Goal: Find specific page/section: Find specific page/section

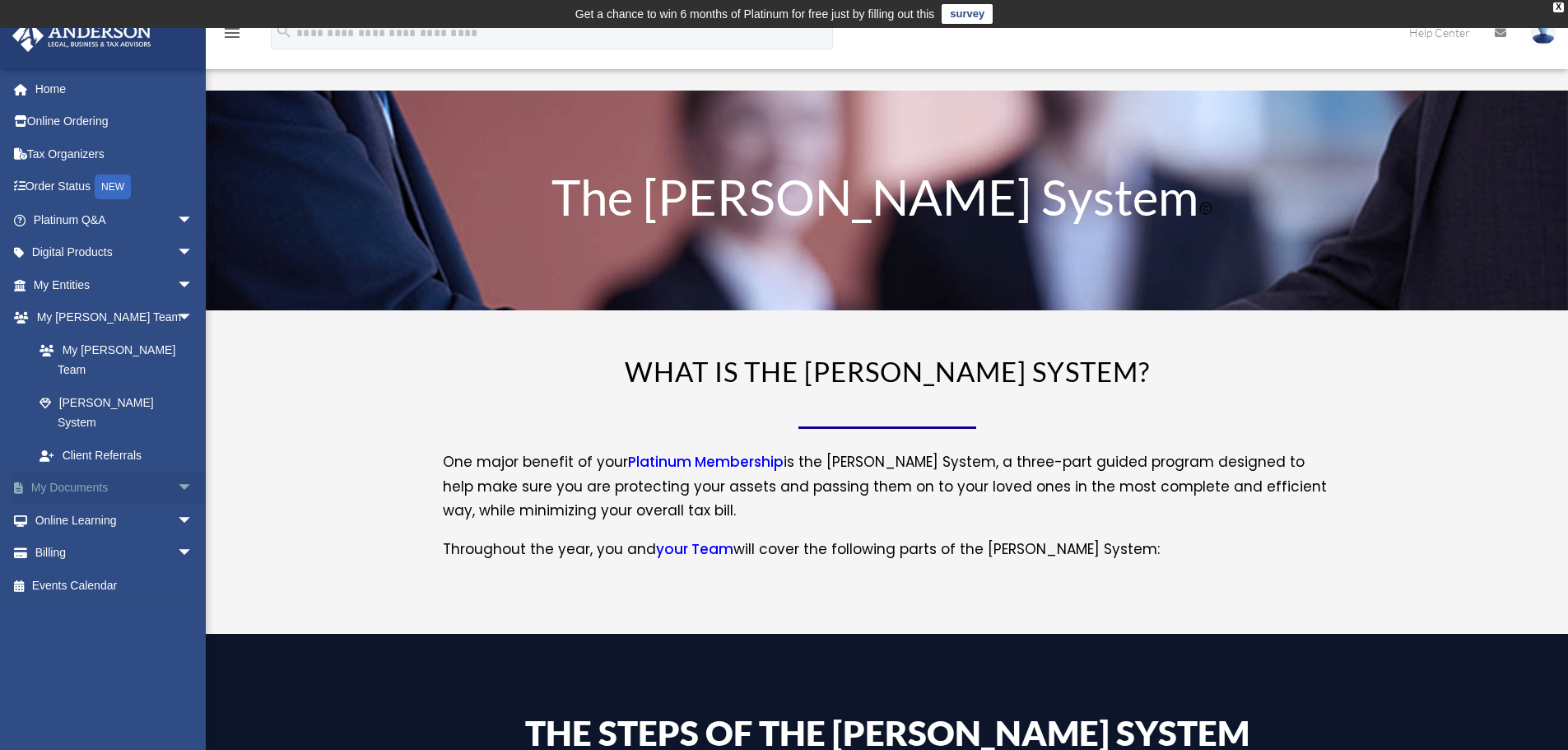
click at [84, 472] on link "My Documents arrow_drop_down" at bounding box center [115, 488] width 206 height 33
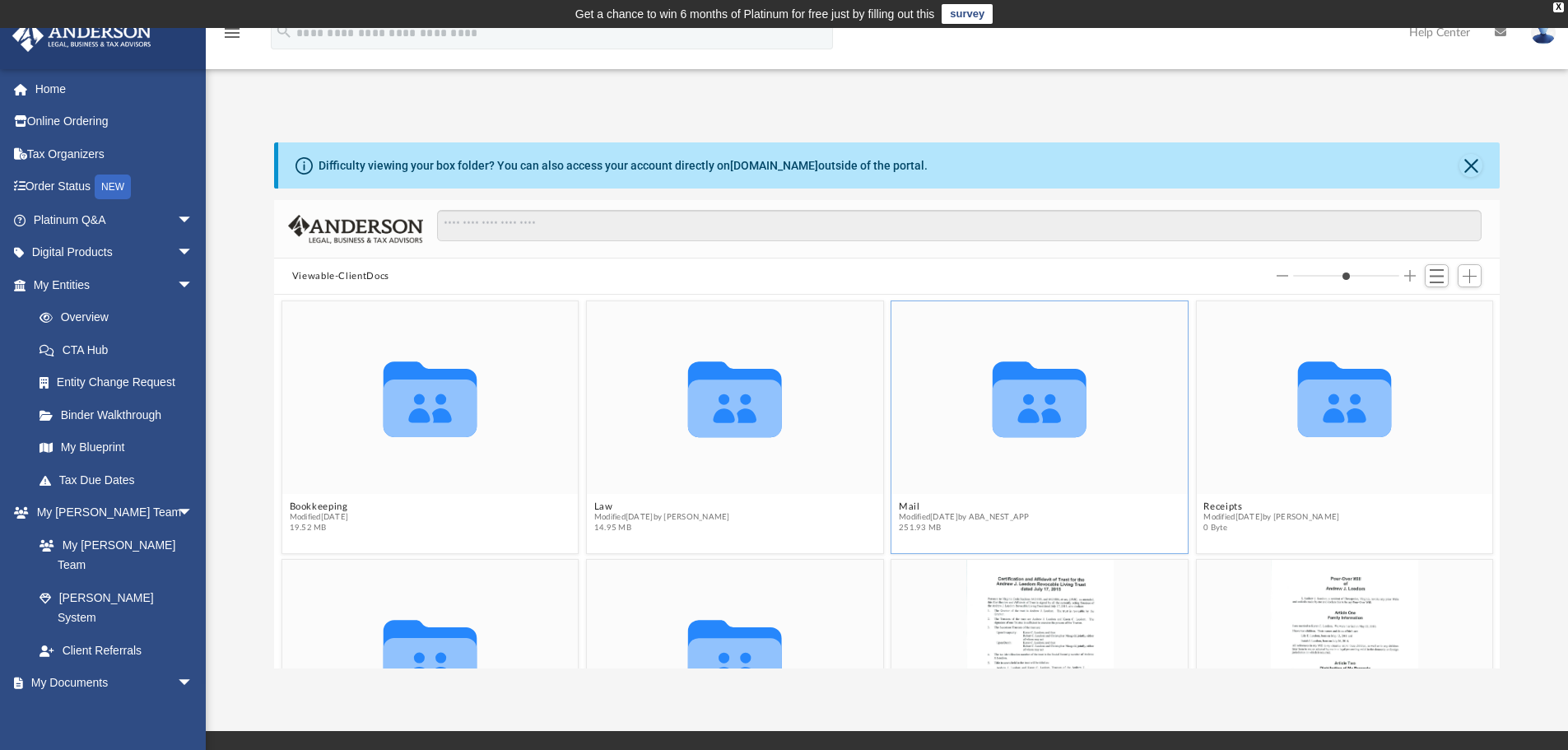
click at [1011, 453] on icon "Collaborated Folder" at bounding box center [1039, 398] width 178 height 115
click at [1036, 434] on icon "grid" at bounding box center [1039, 408] width 94 height 57
click at [898, 512] on span "Modified [DATE] by ABA_NEST_APP" at bounding box center [963, 517] width 130 height 11
click at [1032, 413] on icon "grid" at bounding box center [1039, 408] width 94 height 57
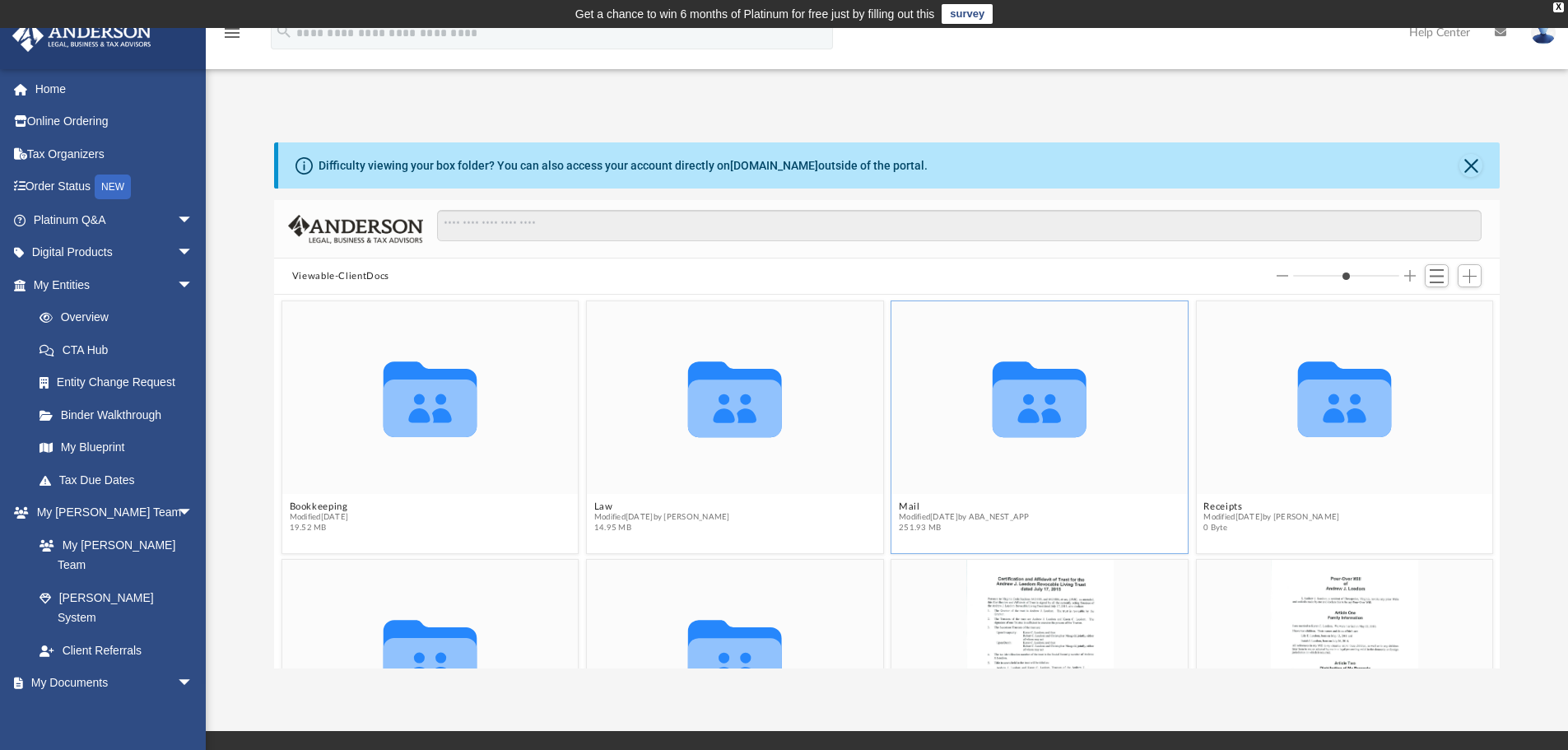
click at [1032, 413] on icon "grid" at bounding box center [1039, 408] width 94 height 57
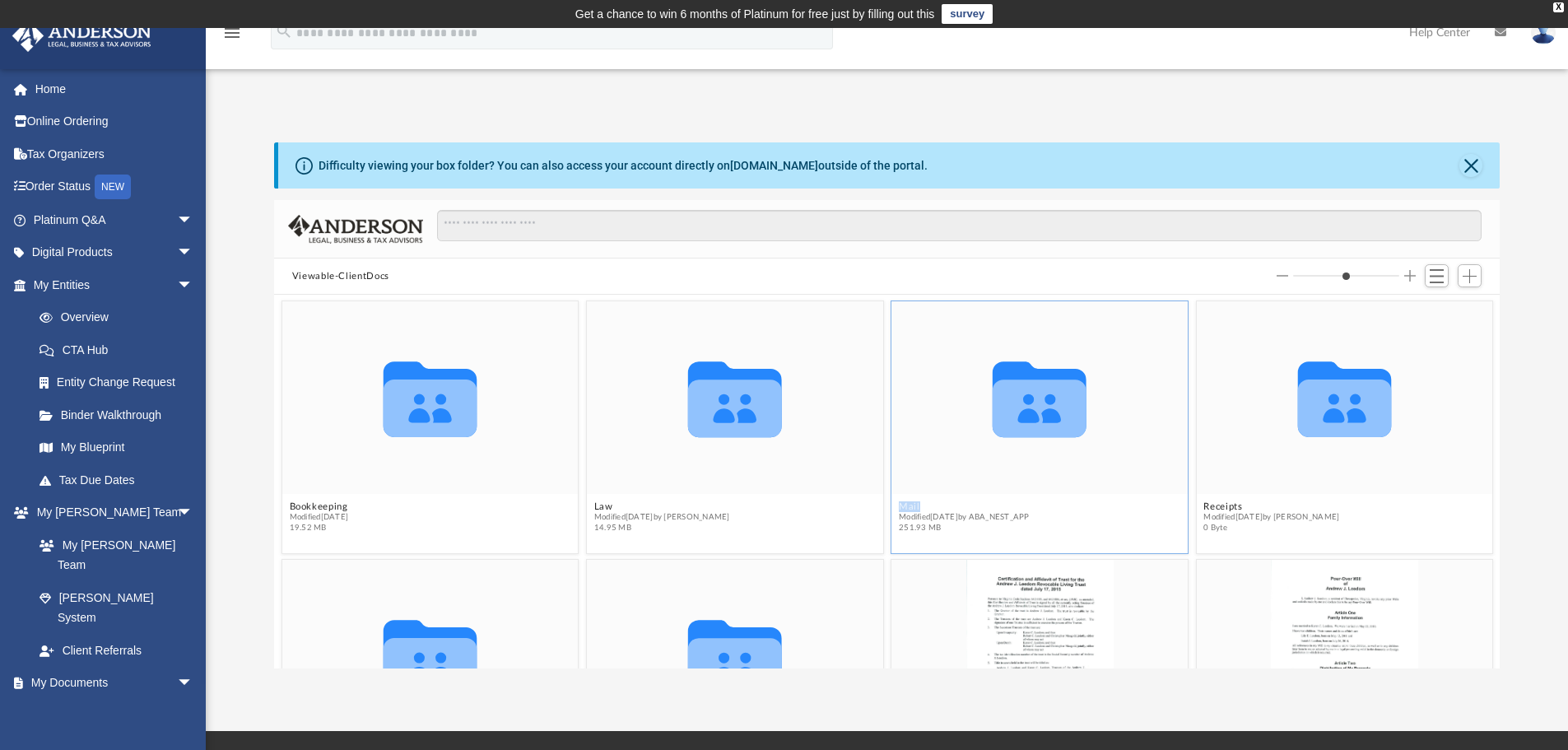
click at [1032, 413] on icon "grid" at bounding box center [1039, 408] width 94 height 57
drag, startPoint x: 1029, startPoint y: 417, endPoint x: 958, endPoint y: 464, distance: 85.1
click at [958, 464] on div "Collaborated Folder" at bounding box center [1039, 397] width 296 height 193
click at [1004, 422] on icon "grid" at bounding box center [1039, 408] width 94 height 57
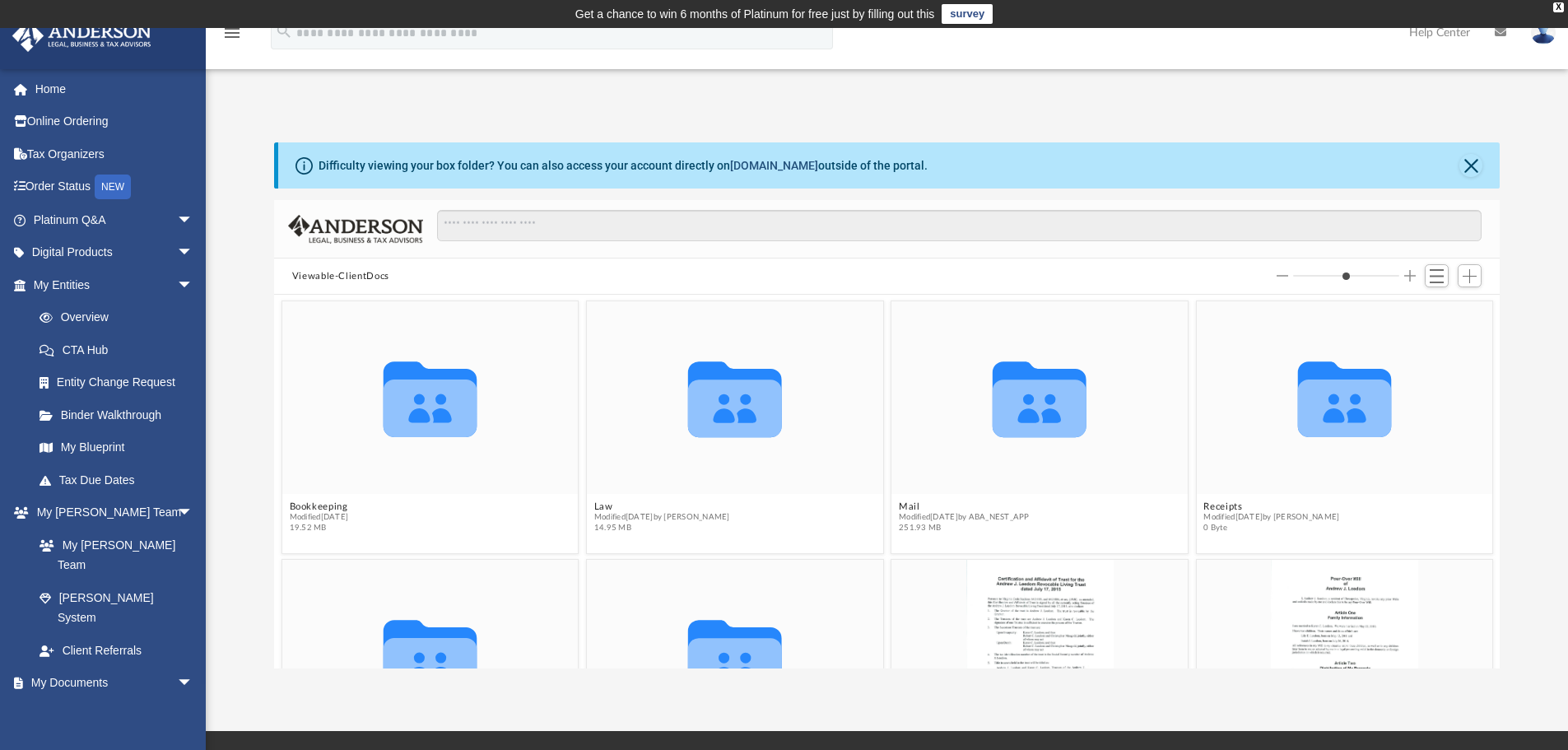
click at [751, 166] on link "[DOMAIN_NAME]" at bounding box center [774, 165] width 88 height 13
